Goal: Transaction & Acquisition: Register for event/course

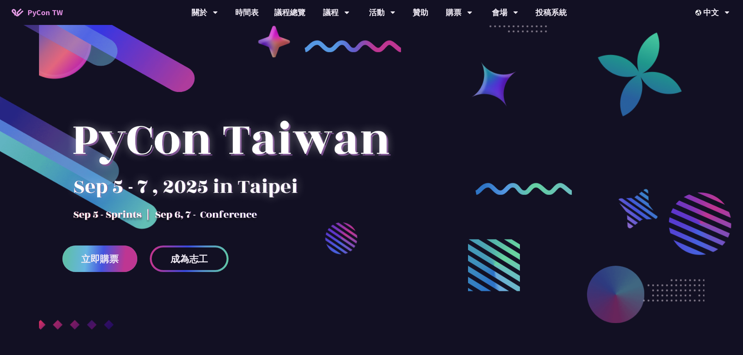
click at [103, 257] on span "立即購票" at bounding box center [99, 259] width 37 height 10
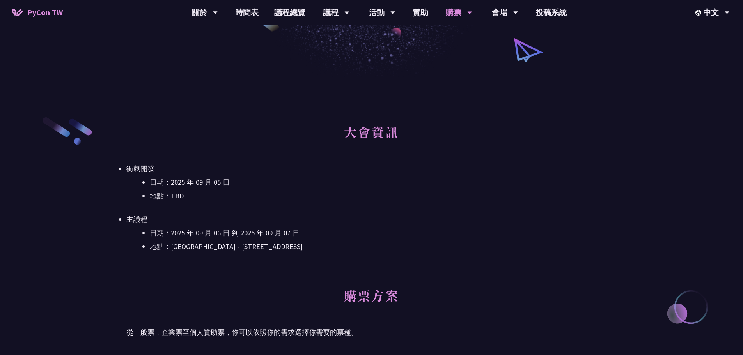
scroll to position [156, 0]
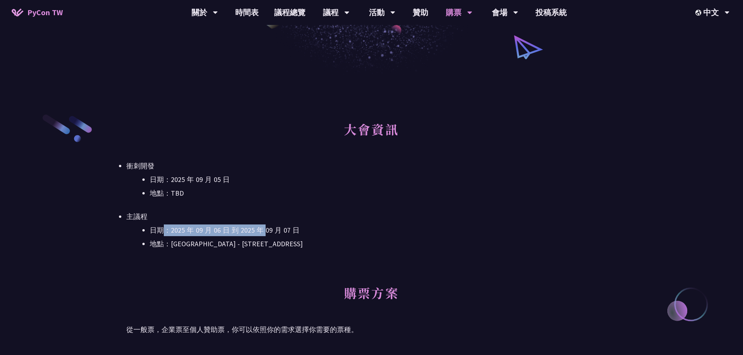
drag, startPoint x: 161, startPoint y: 231, endPoint x: 265, endPoint y: 229, distance: 103.7
click at [265, 229] on li "日期：2025 年 09 月 06 日 到 2025 年 09 月 07 日" at bounding box center [383, 231] width 467 height 12
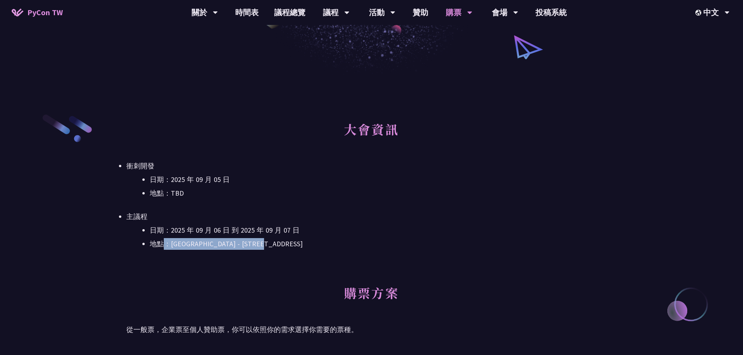
drag, startPoint x: 167, startPoint y: 243, endPoint x: 306, endPoint y: 242, distance: 139.6
click at [306, 242] on li "地點：[GEOGRAPHIC_DATA] - ​[STREET_ADDRESS]" at bounding box center [383, 244] width 467 height 12
click at [307, 242] on li "地點：[GEOGRAPHIC_DATA] - ​[STREET_ADDRESS]" at bounding box center [383, 244] width 467 height 12
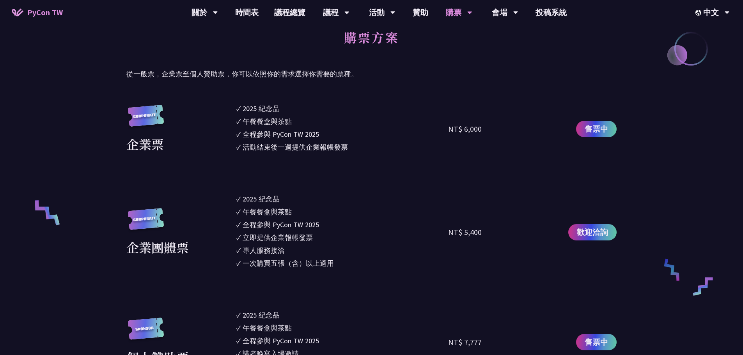
scroll to position [390, 0]
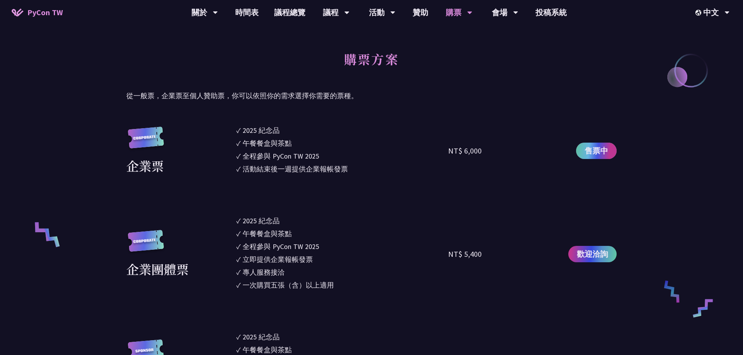
click at [596, 149] on span "售票中" at bounding box center [595, 151] width 23 height 12
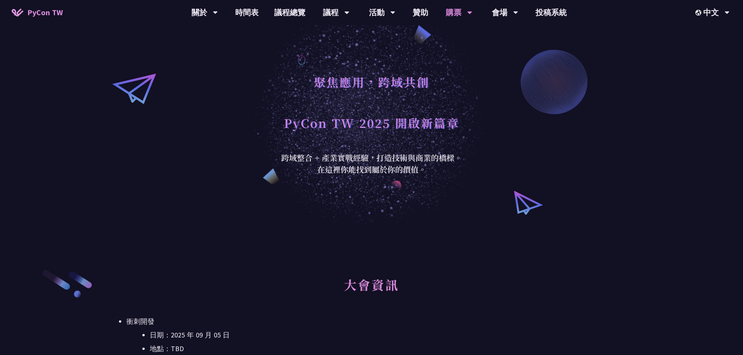
scroll to position [0, 0]
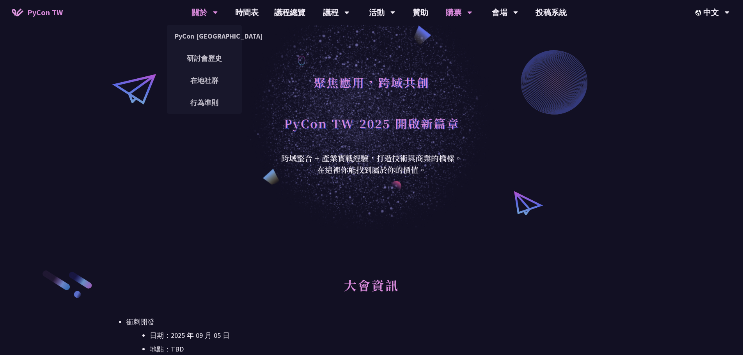
click at [192, 9] on div "關於" at bounding box center [204, 12] width 27 height 25
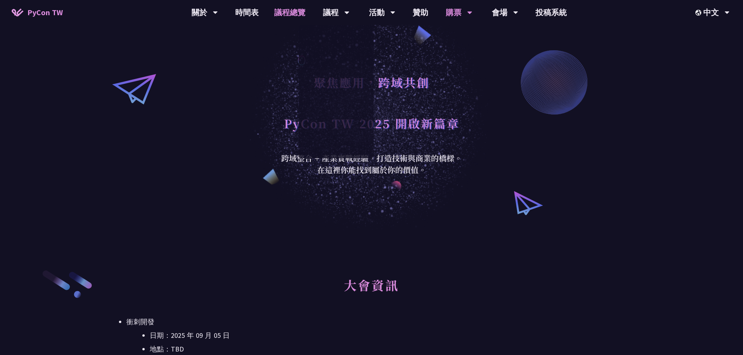
click at [295, 16] on link "議程總覽" at bounding box center [289, 12] width 47 height 25
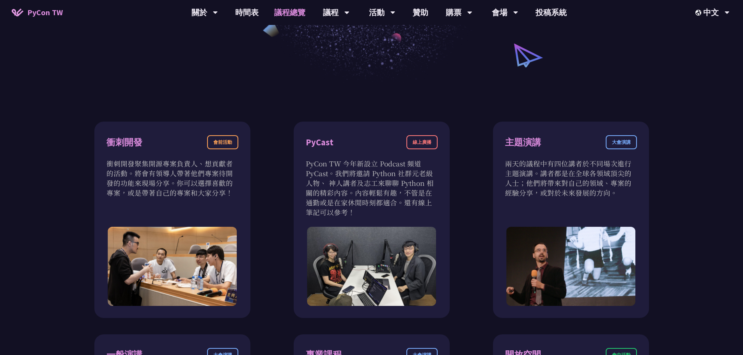
scroll to position [195, 0]
click at [247, 14] on link "時間表" at bounding box center [246, 12] width 39 height 25
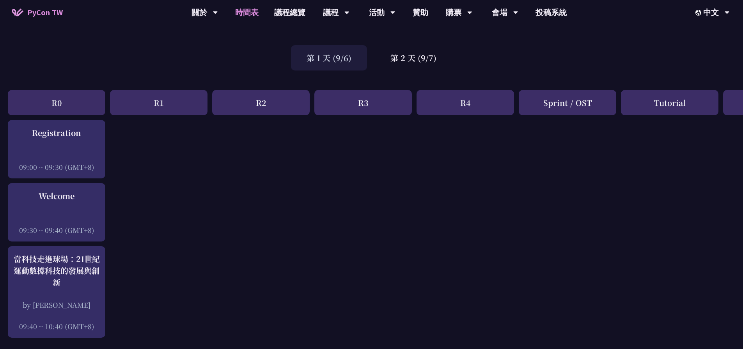
scroll to position [39, 0]
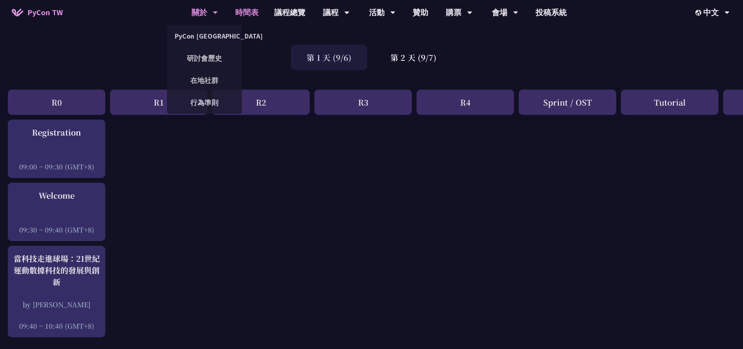
click at [205, 12] on div "關於" at bounding box center [204, 12] width 27 height 25
click at [199, 33] on link "PyCon [GEOGRAPHIC_DATA]" at bounding box center [204, 36] width 75 height 18
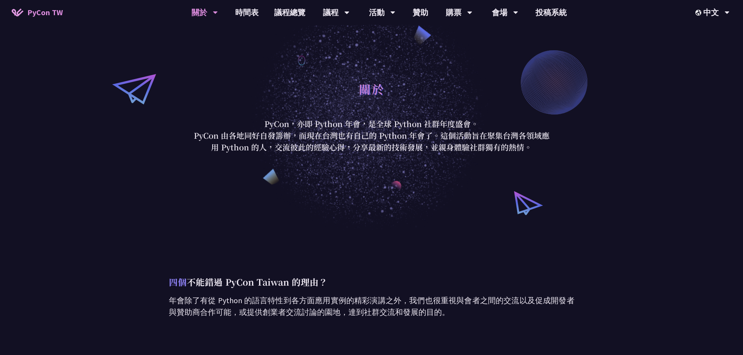
click at [28, 13] on span "PyCon TW" at bounding box center [44, 13] width 35 height 12
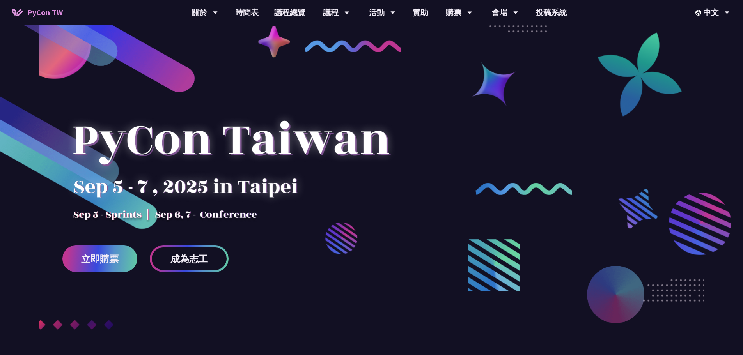
drag, startPoint x: 522, startPoint y: 222, endPoint x: 511, endPoint y: 44, distance: 178.5
click at [463, 34] on link "購票資訊" at bounding box center [458, 36] width 75 height 18
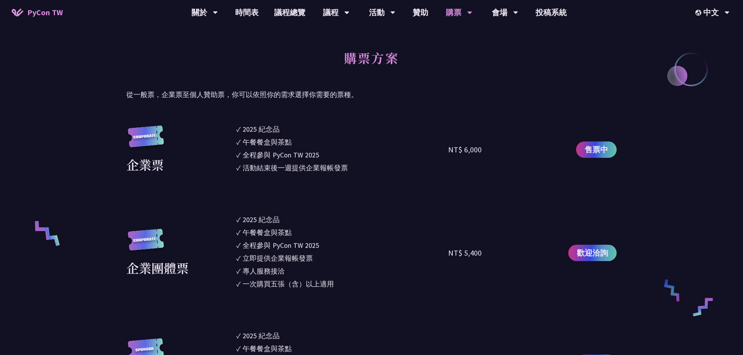
scroll to position [390, 0]
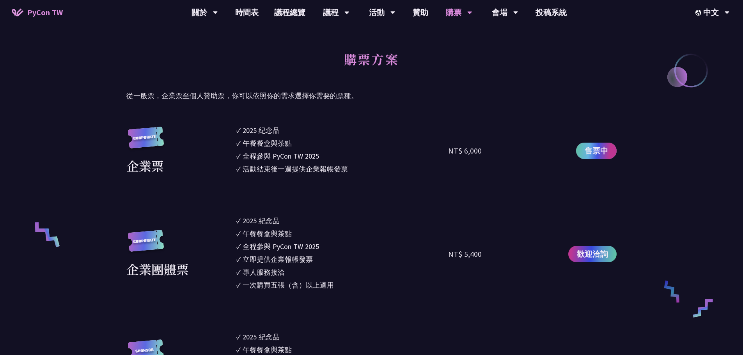
click at [595, 154] on span "售票中" at bounding box center [595, 151] width 23 height 12
